Goal: Transaction & Acquisition: Purchase product/service

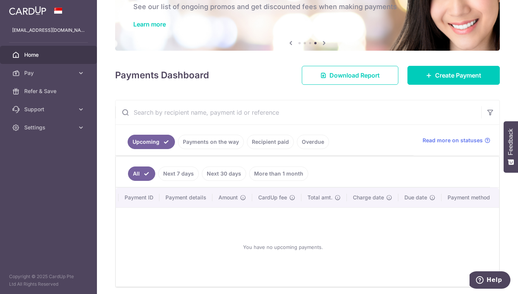
scroll to position [80, 0]
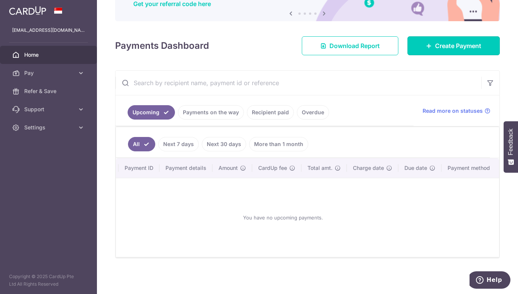
click at [449, 36] on link "Create Payment" at bounding box center [454, 45] width 92 height 19
